Goal: Task Accomplishment & Management: Manage account settings

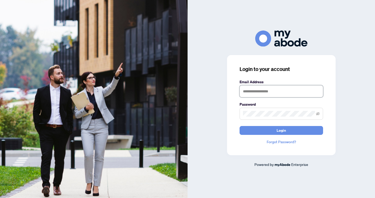
type input "**********"
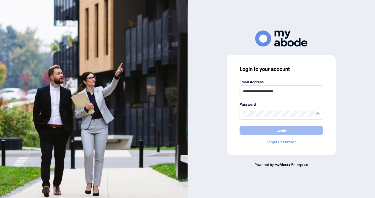
click at [261, 132] on button "Login" at bounding box center [282, 130] width 84 height 9
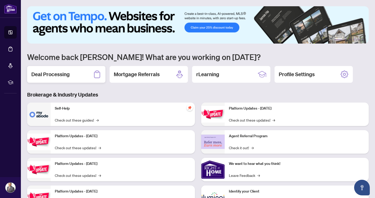
click at [57, 73] on h2 "Deal Processing" at bounding box center [50, 74] width 38 height 7
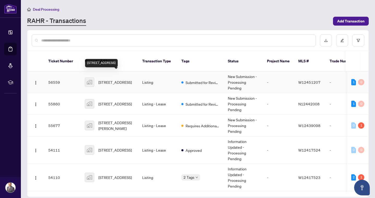
click at [104, 79] on span "14 Poncelet Road, Brampton, ON, Canada" at bounding box center [114, 82] width 33 height 6
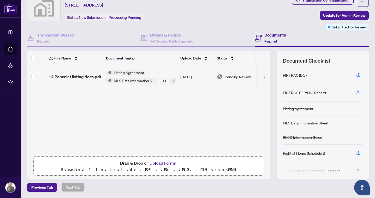
scroll to position [20, 0]
click at [154, 163] on button "Upload Forms" at bounding box center [163, 163] width 30 height 7
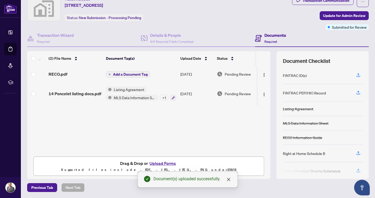
click at [124, 76] on span "Add a Document Tag" at bounding box center [130, 75] width 35 height 4
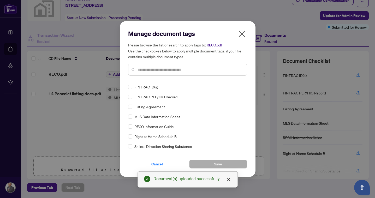
click at [151, 69] on input "text" at bounding box center [190, 70] width 105 height 6
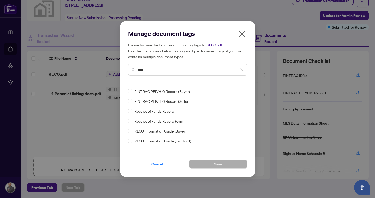
scroll to position [26, 0]
type input "****"
click at [135, 139] on div "FINTRAC PEP/HIO Record RECO Information Guide FINTRAC PEP/HIO Record (Buyer) FI…" at bounding box center [187, 116] width 119 height 65
click at [200, 163] on button "Save" at bounding box center [218, 164] width 58 height 9
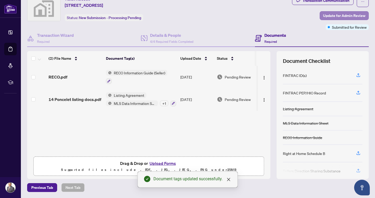
click at [337, 16] on span "Update for Admin Review" at bounding box center [344, 15] width 42 height 8
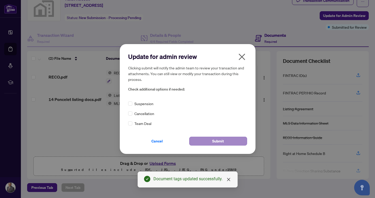
click at [212, 141] on button "Submit" at bounding box center [218, 141] width 58 height 9
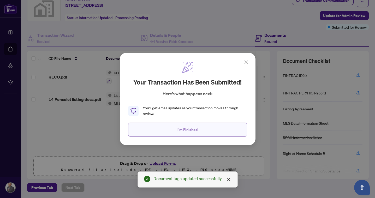
click at [211, 128] on button "I'm Finished" at bounding box center [187, 130] width 119 height 14
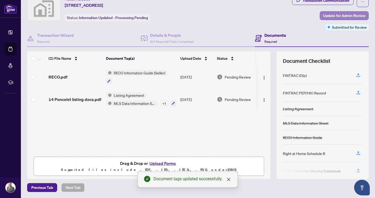
click at [338, 18] on span "Update for Admin Review" at bounding box center [344, 15] width 42 height 8
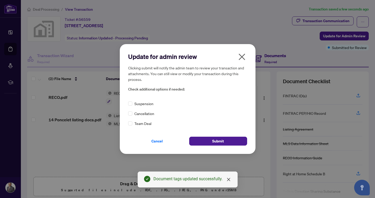
scroll to position [0, 0]
click at [218, 139] on span "Submit" at bounding box center [218, 141] width 12 height 8
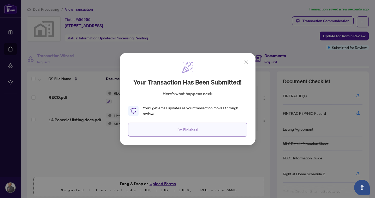
click at [196, 134] on button "I'm Finished" at bounding box center [187, 130] width 119 height 14
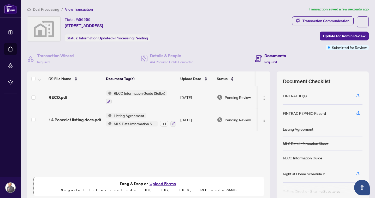
click at [39, 9] on span "Deal Processing" at bounding box center [46, 9] width 26 height 5
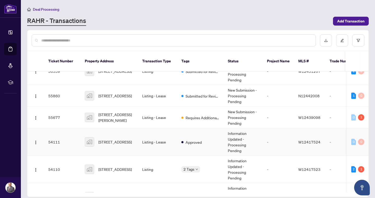
scroll to position [14, 0]
click at [149, 108] on td "Listing - Lease" at bounding box center [157, 117] width 39 height 22
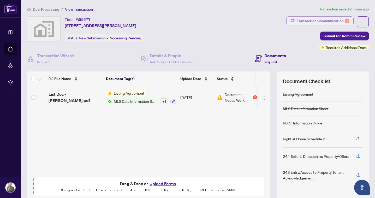
click at [300, 20] on div "Transaction Communication 1" at bounding box center [323, 21] width 53 height 8
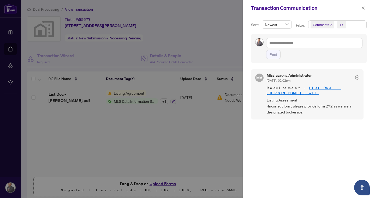
click at [123, 101] on div at bounding box center [187, 99] width 375 height 198
click at [364, 10] on icon "close" at bounding box center [364, 8] width 4 height 4
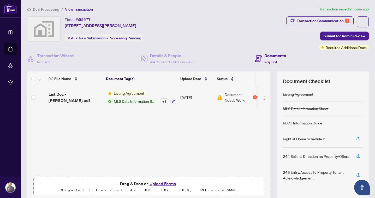
click at [125, 100] on span "MLS Data Information Sheet" at bounding box center [135, 101] width 46 height 6
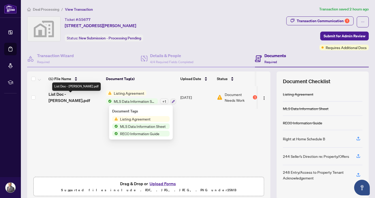
click at [76, 97] on span "List Doc - Mccarron.pdf" at bounding box center [75, 97] width 53 height 13
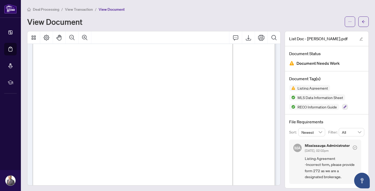
scroll to position [296, 0]
